Goal: Task Accomplishment & Management: Use online tool/utility

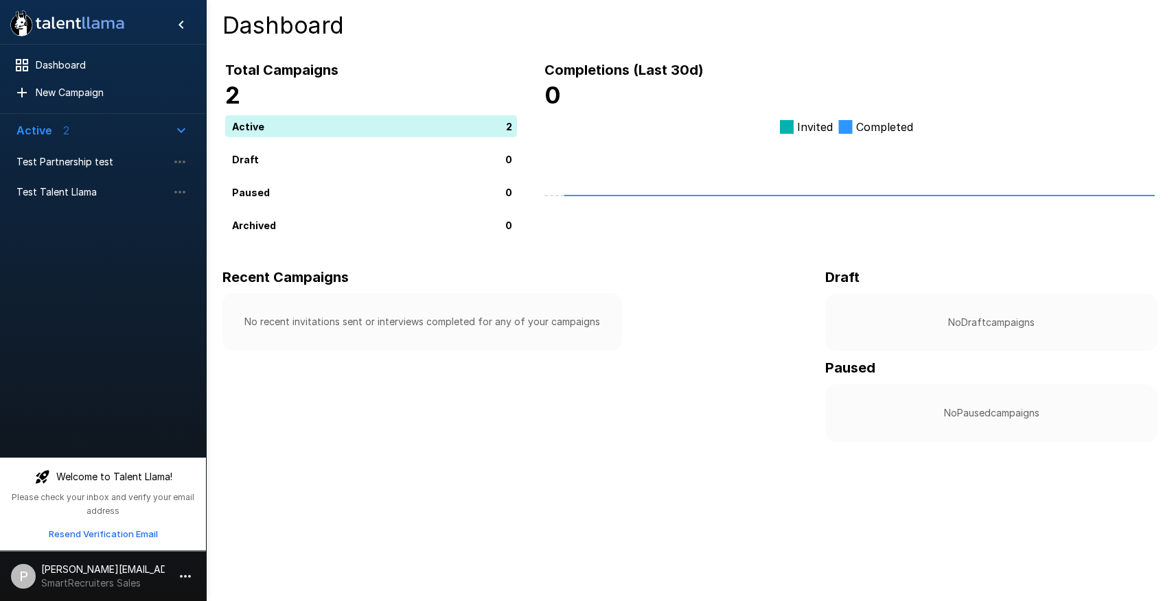
click at [578, 44] on div "Completions (Last 30d) 0 Invited Completed" at bounding box center [836, 140] width 638 height 216
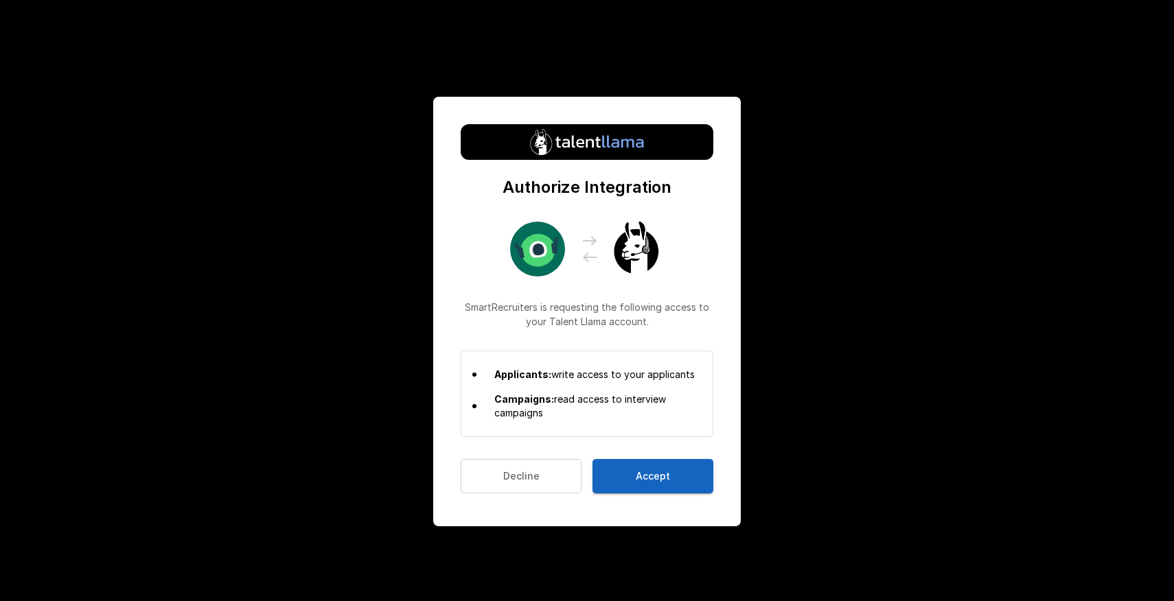
click at [627, 481] on button "Accept" at bounding box center [652, 476] width 121 height 35
